Goal: Task Accomplishment & Management: Use online tool/utility

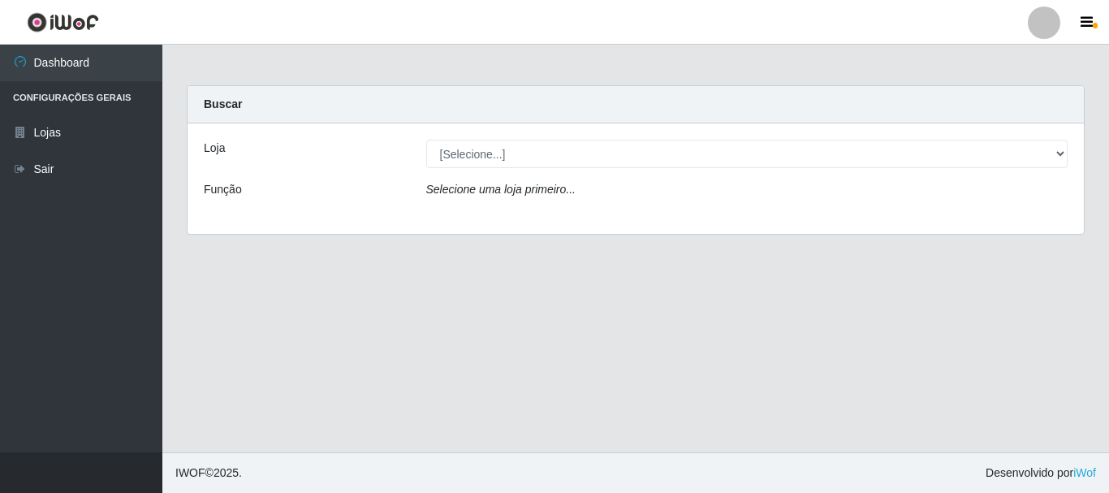
click at [664, 158] on select "[Selecione...] Nordestão - Alecrim" at bounding box center [747, 154] width 642 height 28
select select "453"
click at [426, 140] on select "[Selecione...] Nordestão - Alecrim" at bounding box center [747, 154] width 642 height 28
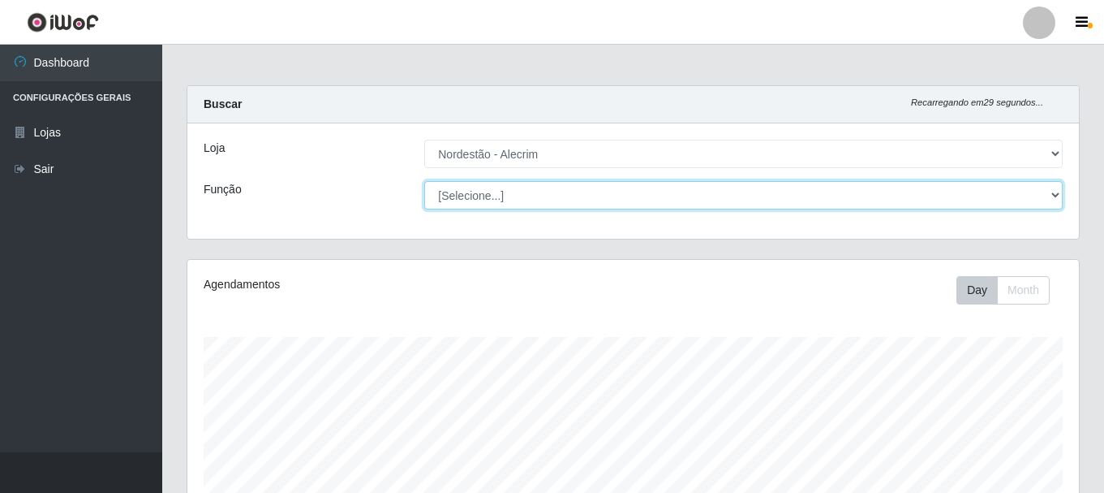
click at [605, 200] on select "[Selecione...] Embalador Embalador + Embalador ++" at bounding box center [743, 195] width 639 height 28
select select "1"
click at [424, 181] on select "[Selecione...] Embalador Embalador + Embalador ++" at bounding box center [743, 195] width 639 height 28
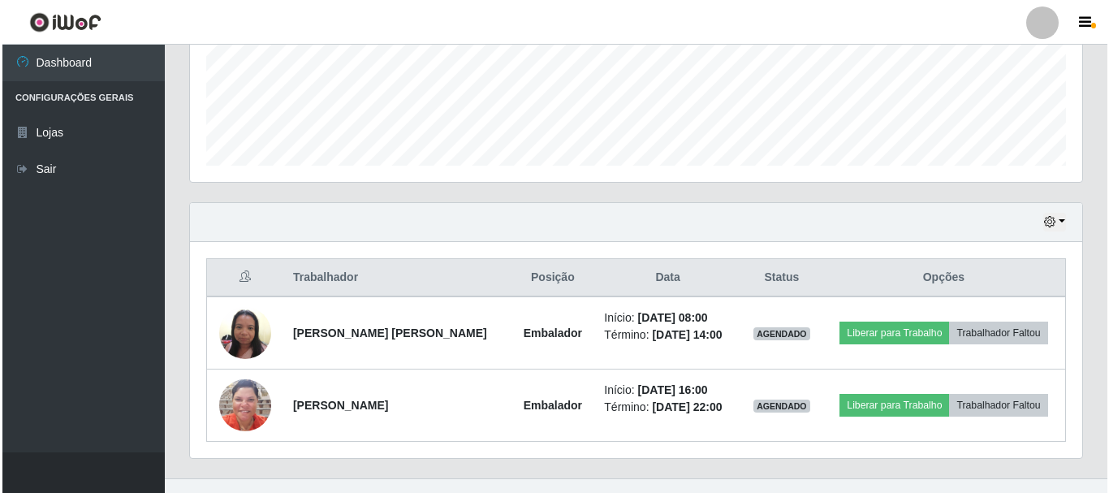
scroll to position [416, 0]
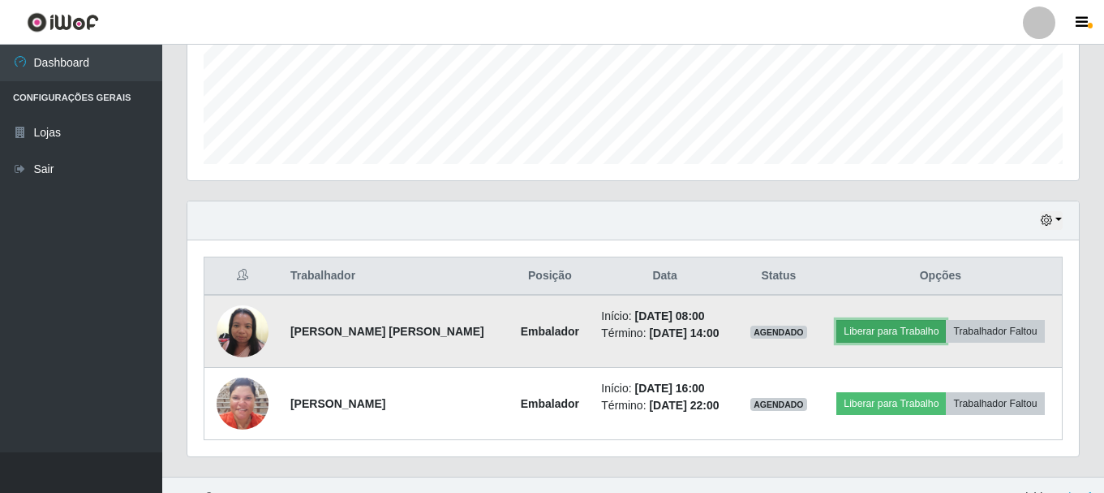
click at [897, 330] on button "Liberar para Trabalho" at bounding box center [892, 331] width 110 height 23
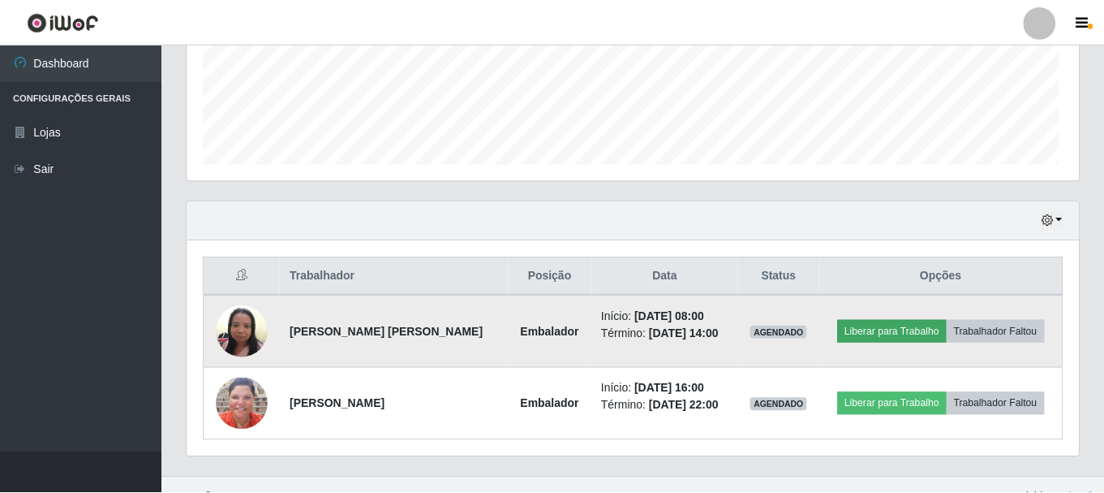
scroll to position [337, 884]
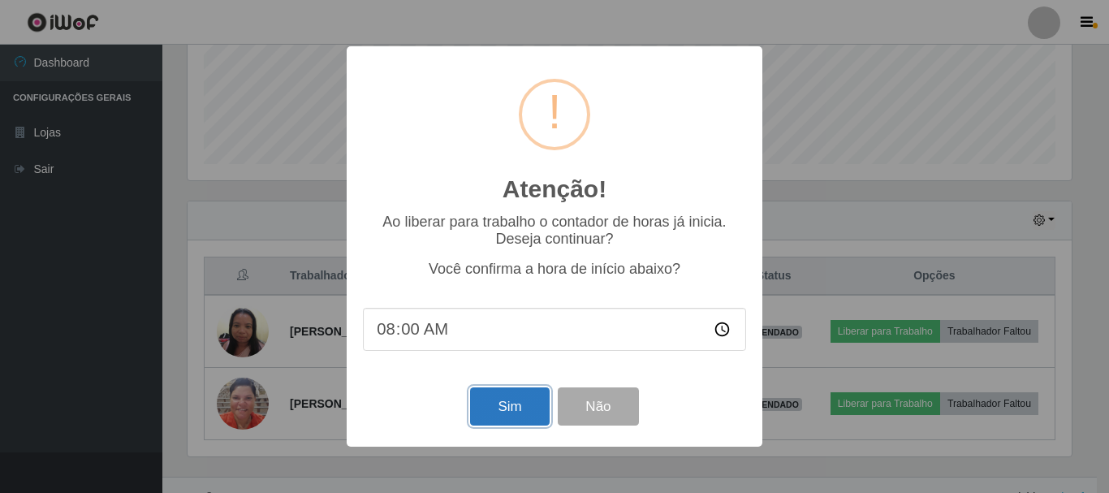
click at [512, 416] on button "Sim" at bounding box center [509, 406] width 79 height 38
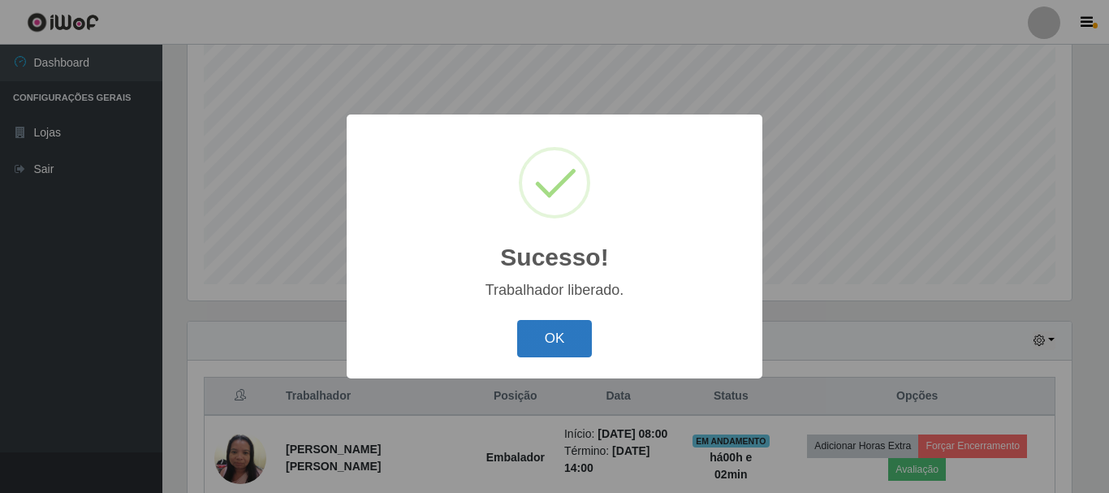
click at [574, 343] on button "OK" at bounding box center [554, 339] width 75 height 38
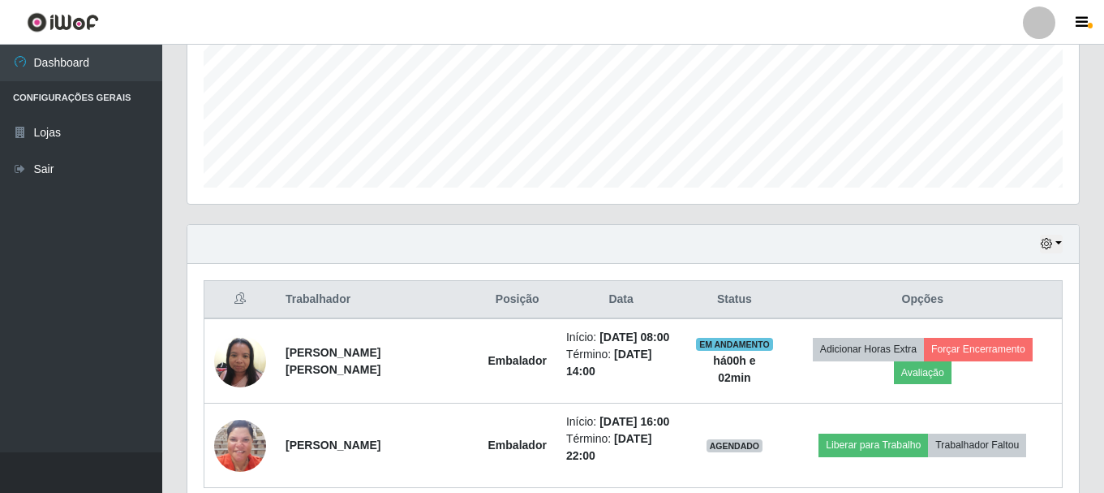
scroll to position [438, 0]
